Goal: Transaction & Acquisition: Book appointment/travel/reservation

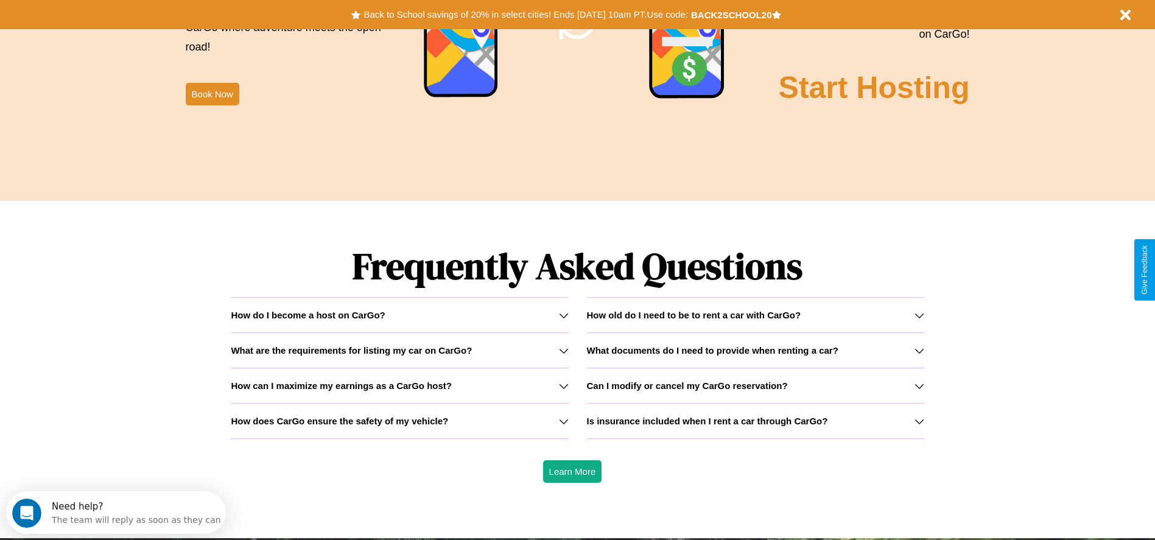
scroll to position [1746, 0]
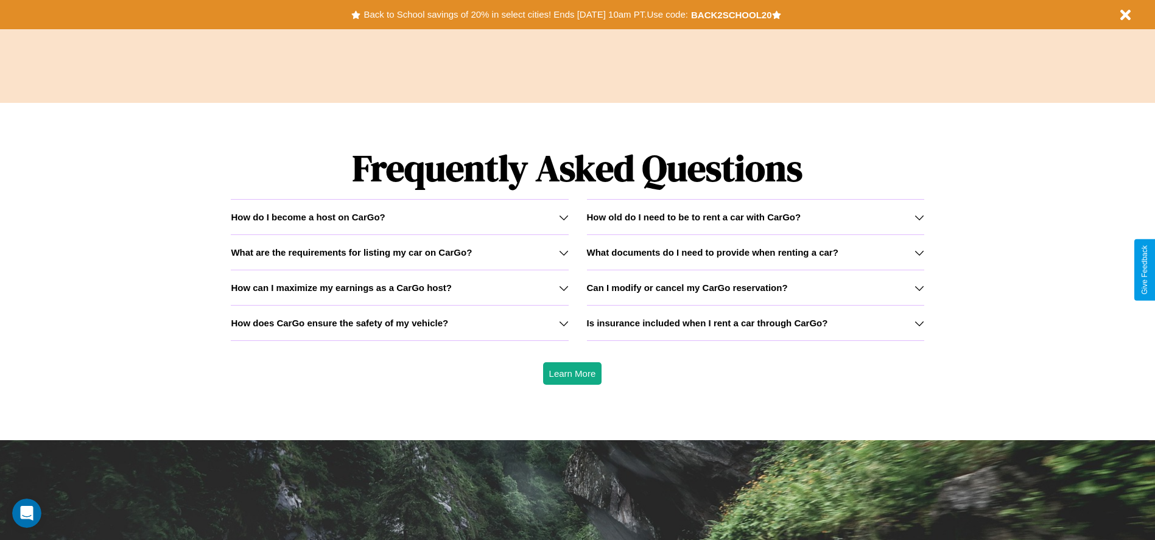
click at [399, 217] on div "How do I become a host on CarGo?" at bounding box center [399, 217] width 337 height 10
click at [919, 252] on icon at bounding box center [919, 253] width 10 height 10
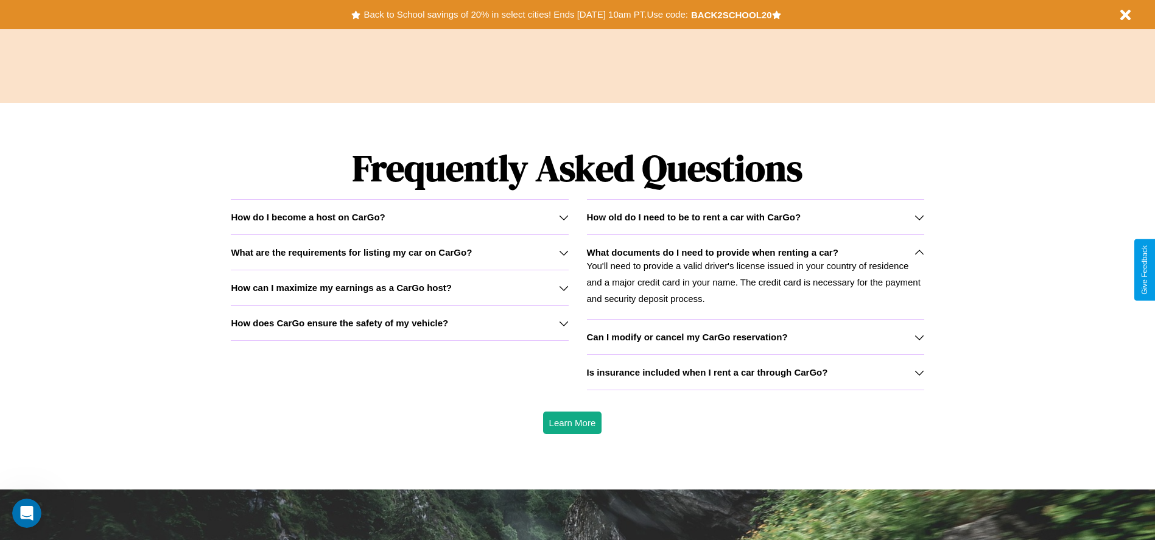
click at [399, 287] on h3 "How can I maximize my earnings as a CarGo host?" at bounding box center [341, 287] width 221 height 10
click at [399, 217] on div "How do I become a host on CarGo?" at bounding box center [399, 217] width 337 height 10
click at [399, 252] on h3 "What are the requirements for listing my car on CarGo?" at bounding box center [351, 252] width 241 height 10
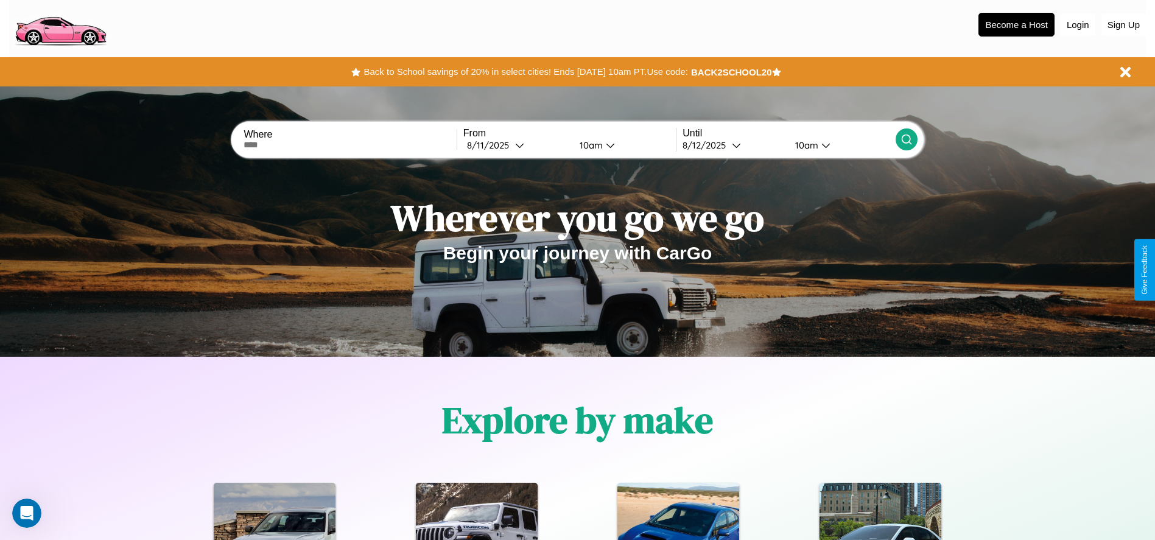
scroll to position [0, 0]
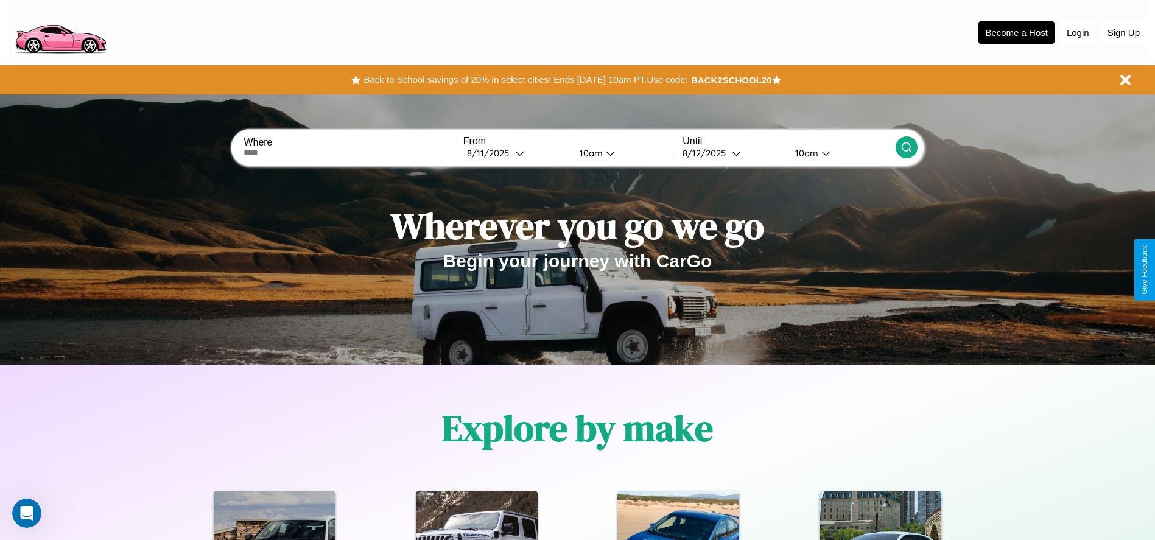
click at [350, 153] on input "text" at bounding box center [349, 153] width 212 height 10
type input "**********"
click at [516, 153] on icon at bounding box center [519, 153] width 9 height 9
select select "*"
select select "****"
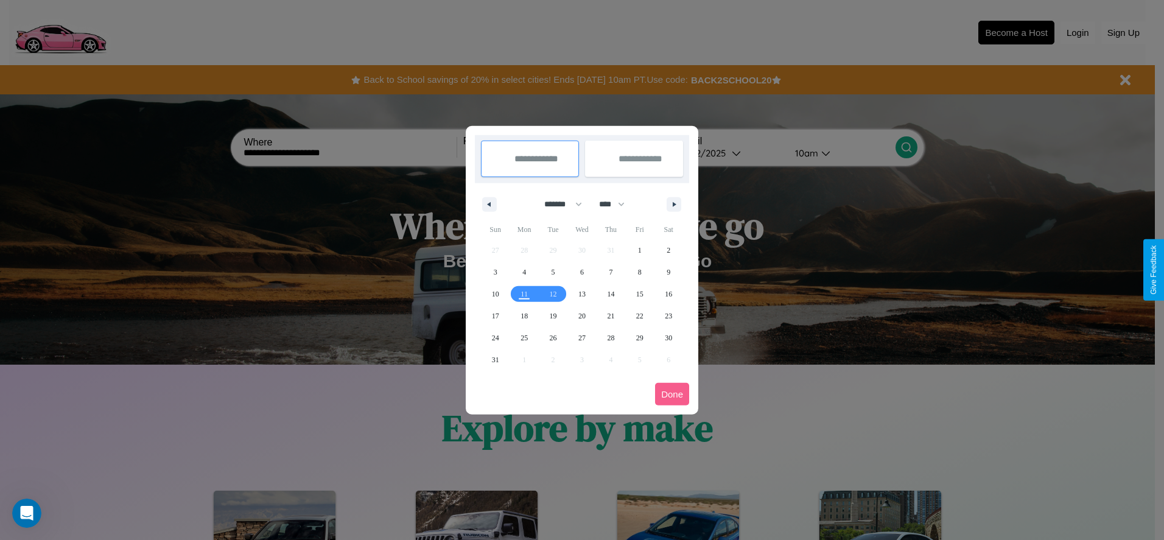
drag, startPoint x: 558, startPoint y: 204, endPoint x: 582, endPoint y: 244, distance: 47.0
click at [558, 204] on select "******* ******** ***** ***** *** **** **** ****** ********* ******* ******** **…" at bounding box center [561, 204] width 52 height 20
click at [611, 293] on span "14" at bounding box center [610, 294] width 7 height 22
type input "**********"
click at [611, 315] on span "21" at bounding box center [610, 316] width 7 height 22
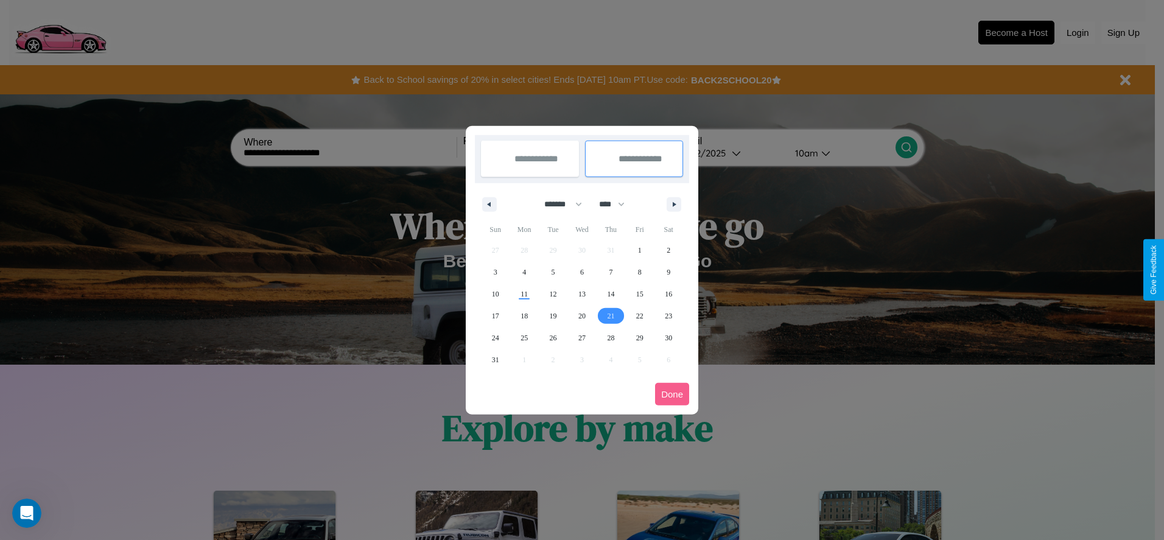
type input "**********"
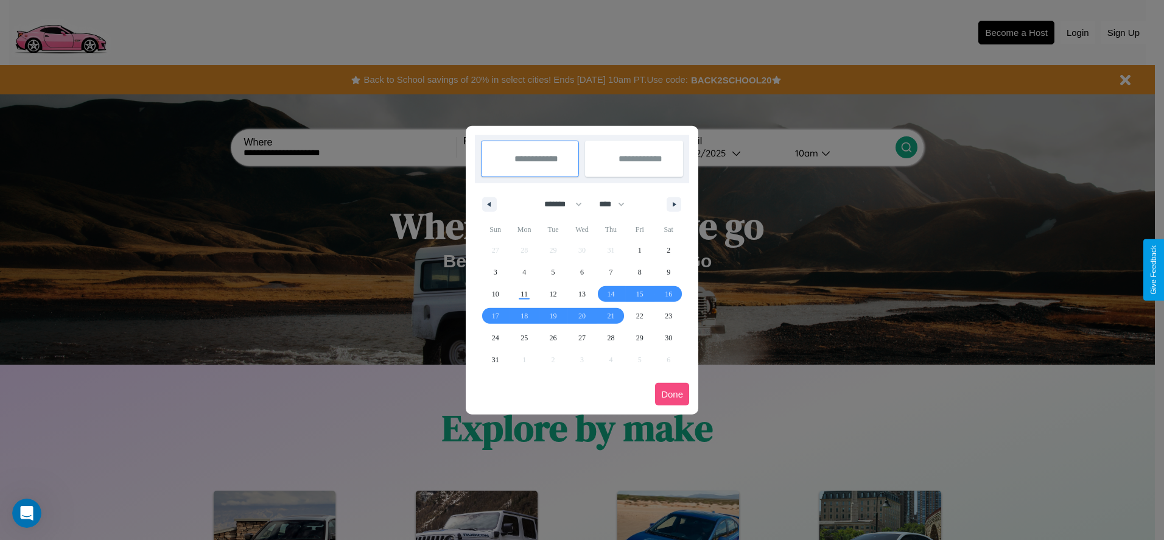
click at [672, 394] on button "Done" at bounding box center [672, 394] width 34 height 23
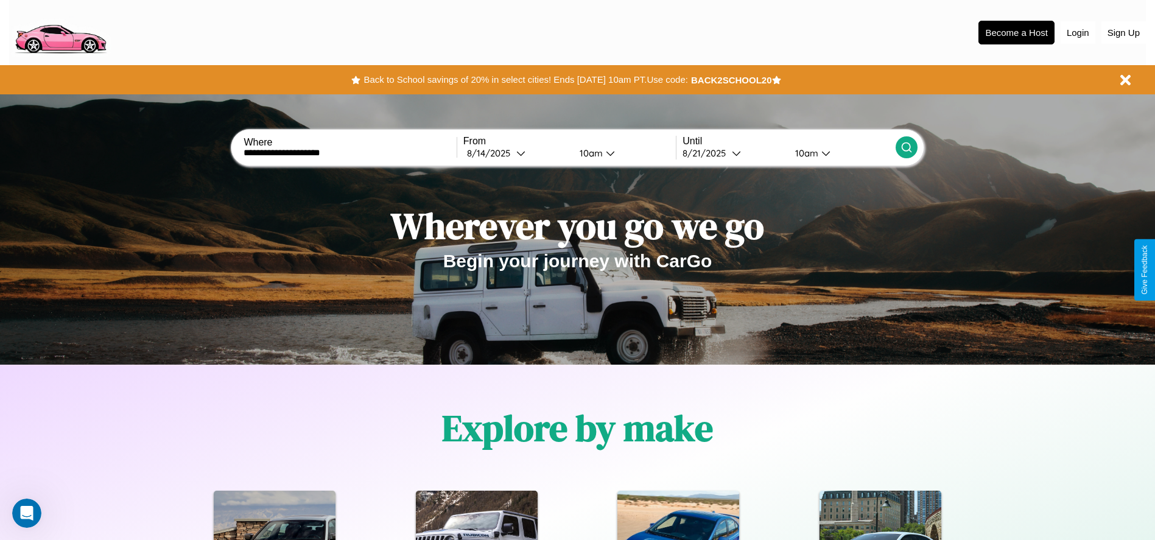
click at [906, 147] on icon at bounding box center [906, 147] width 12 height 12
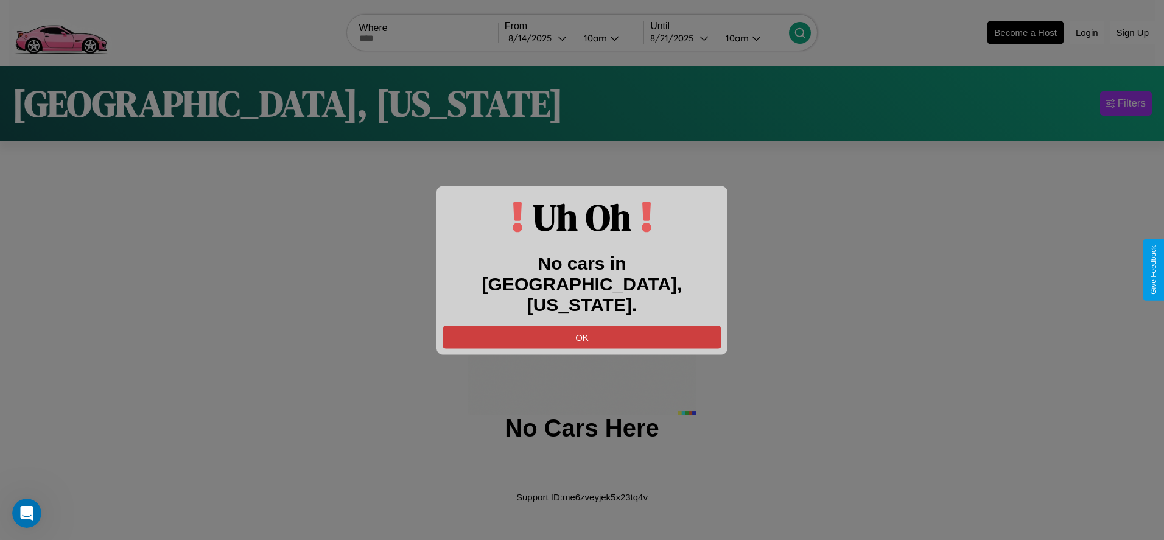
click at [582, 326] on button "OK" at bounding box center [582, 337] width 279 height 23
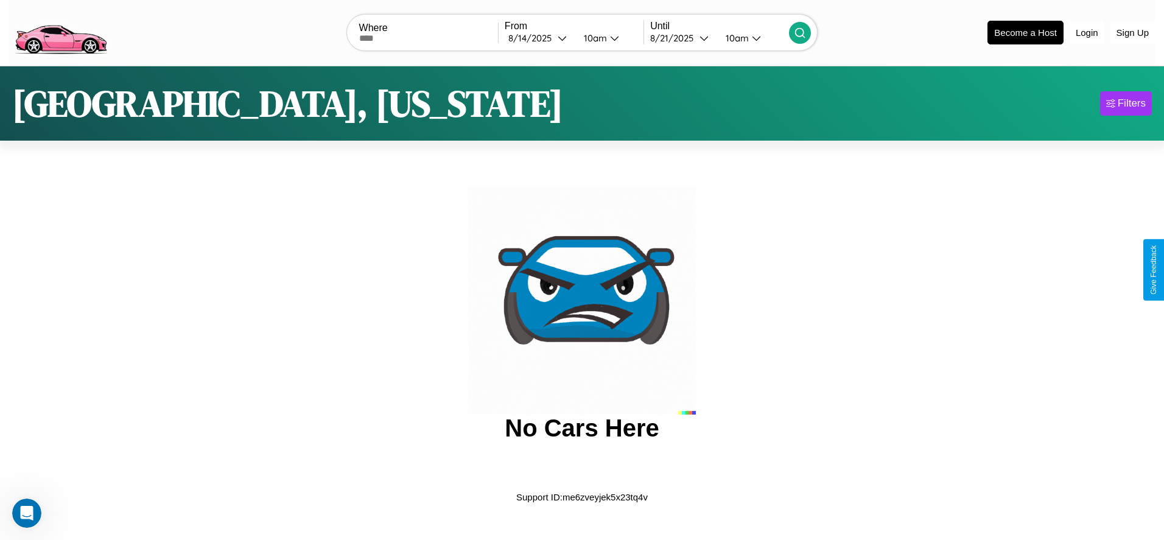
click at [60, 31] on img at bounding box center [60, 31] width 103 height 51
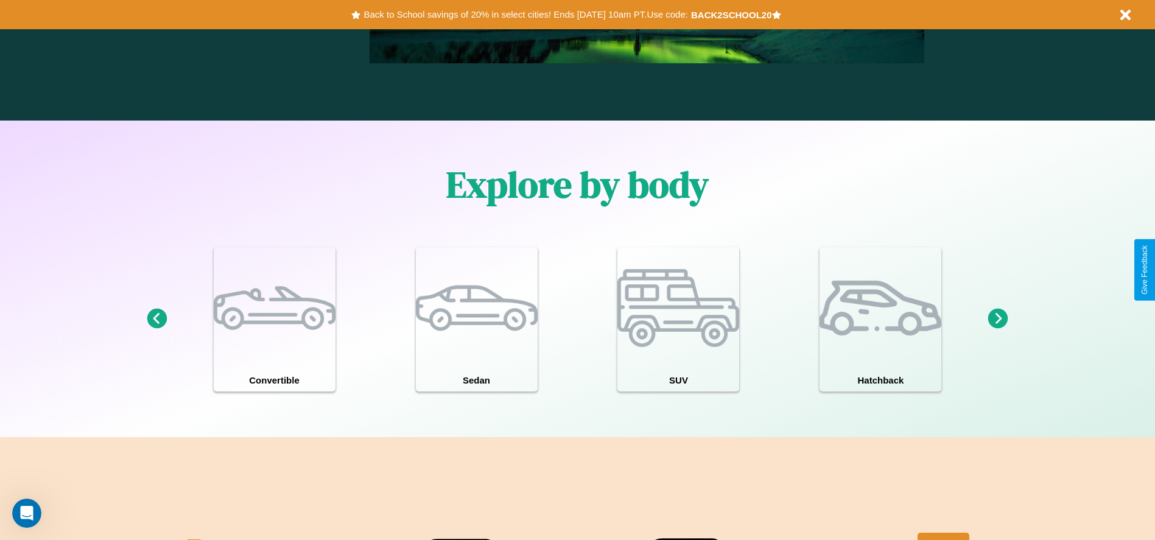
scroll to position [1062, 0]
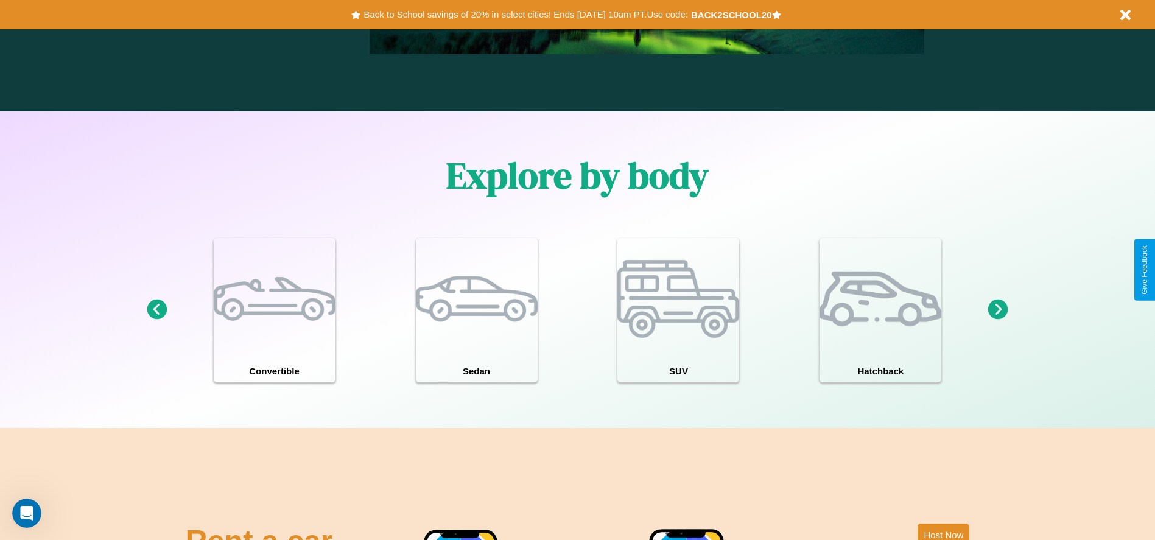
click at [998, 310] on icon at bounding box center [998, 309] width 20 height 20
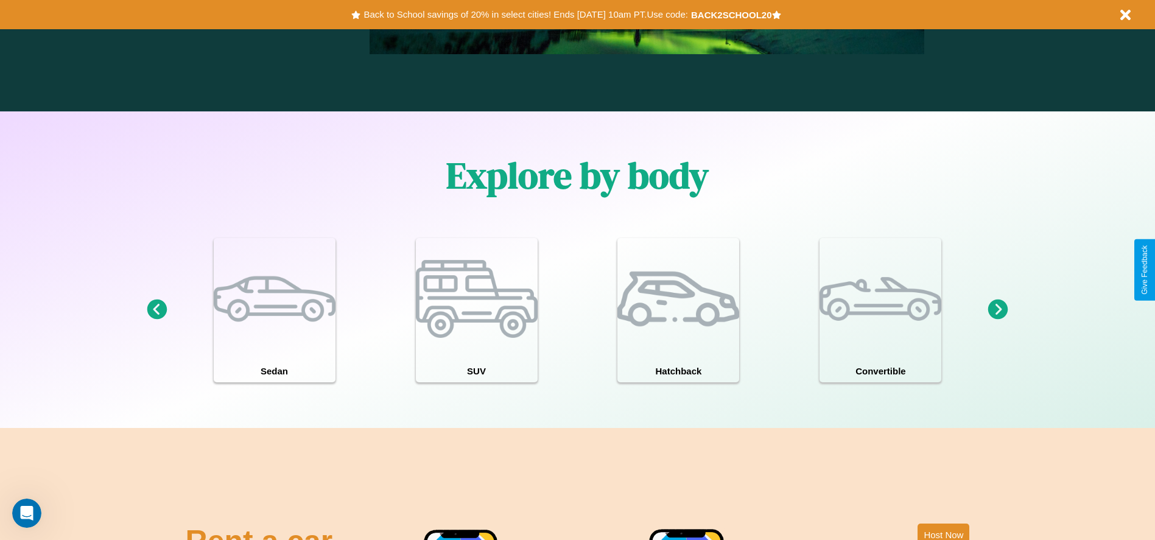
click at [156, 310] on icon at bounding box center [157, 309] width 20 height 20
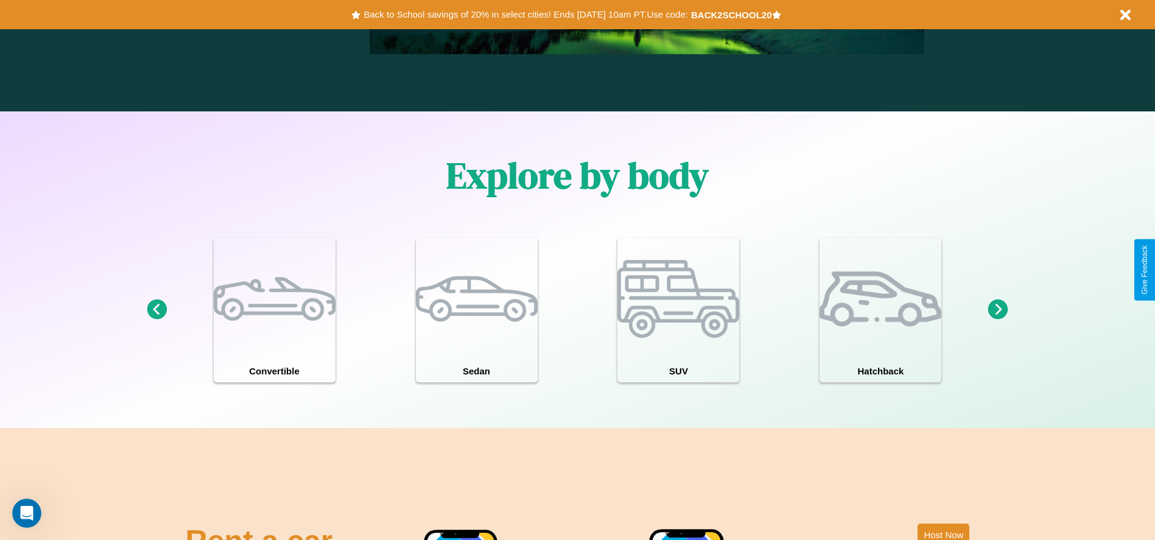
click at [998, 310] on icon at bounding box center [998, 309] width 20 height 20
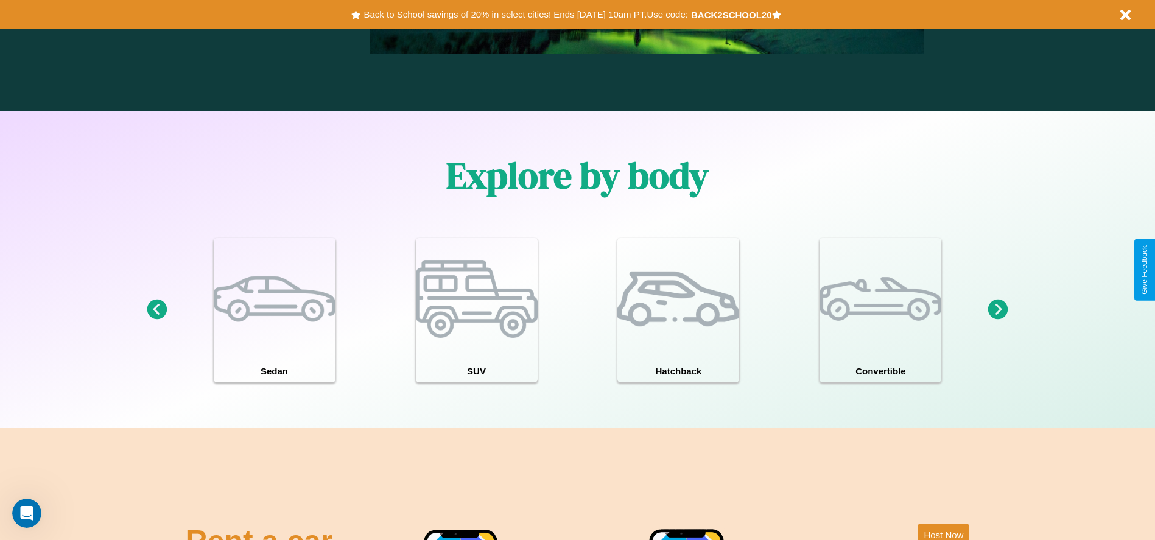
click at [998, 310] on icon at bounding box center [998, 309] width 20 height 20
